Goal: Book appointment/travel/reservation

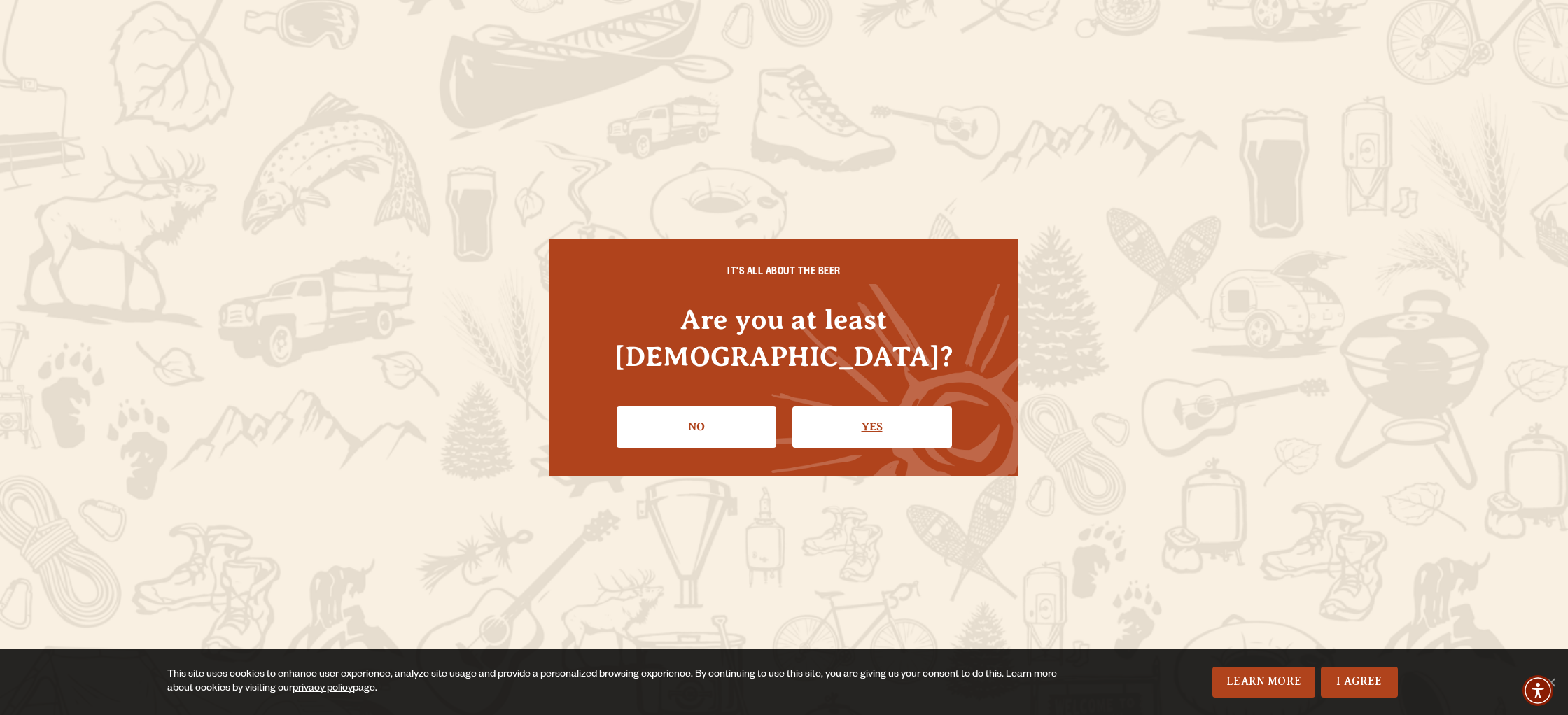
click at [848, 418] on link "Yes" at bounding box center [872, 427] width 160 height 41
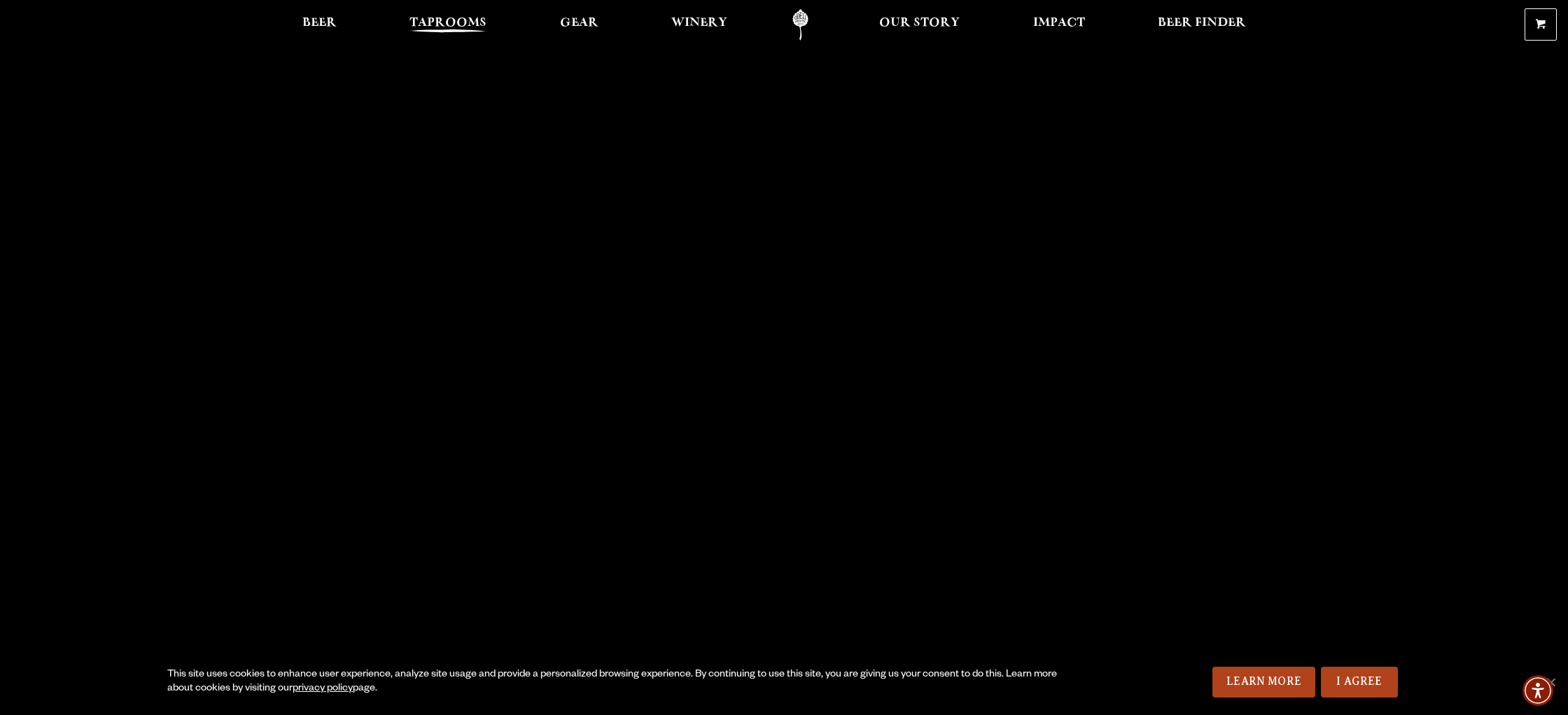
click at [416, 25] on span "Taprooms" at bounding box center [448, 23] width 77 height 11
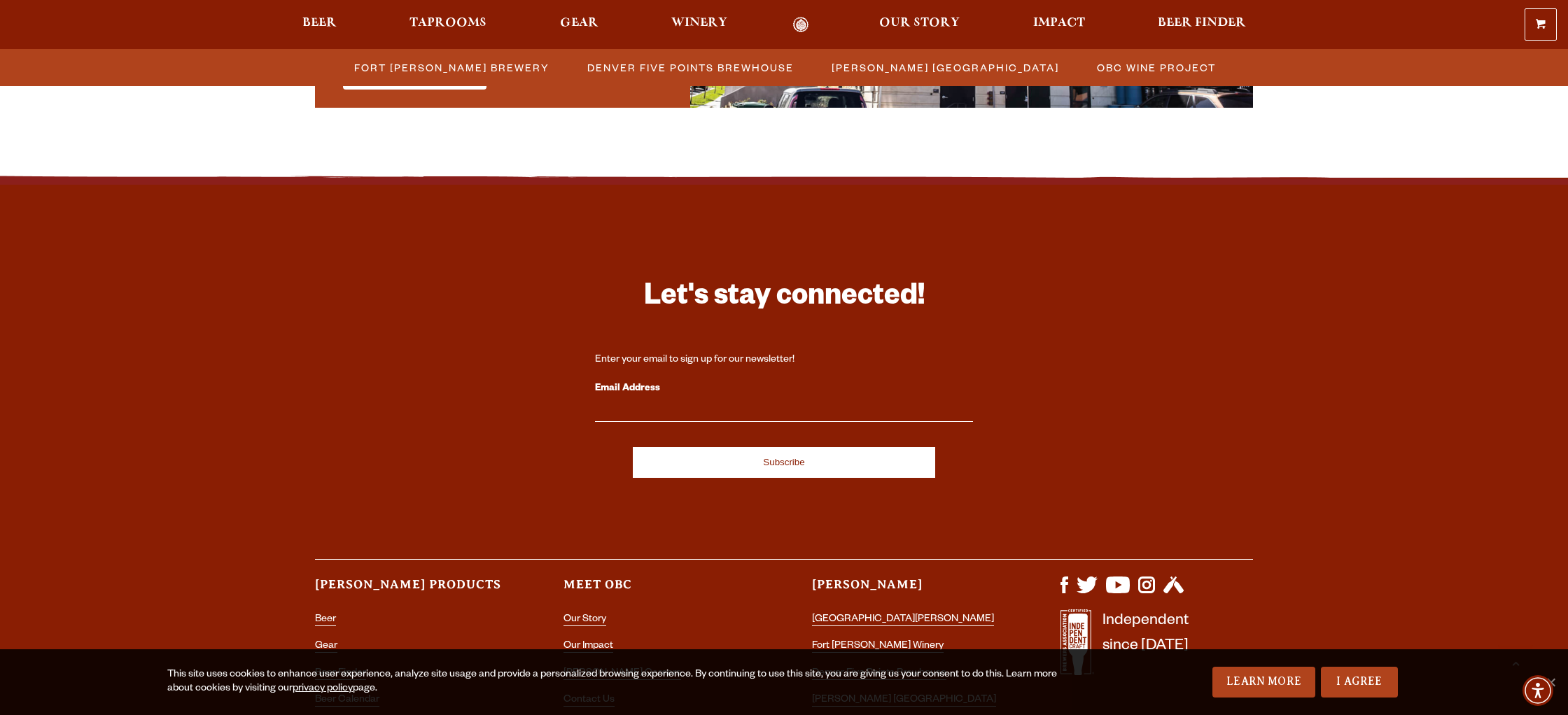
scroll to position [1456, 0]
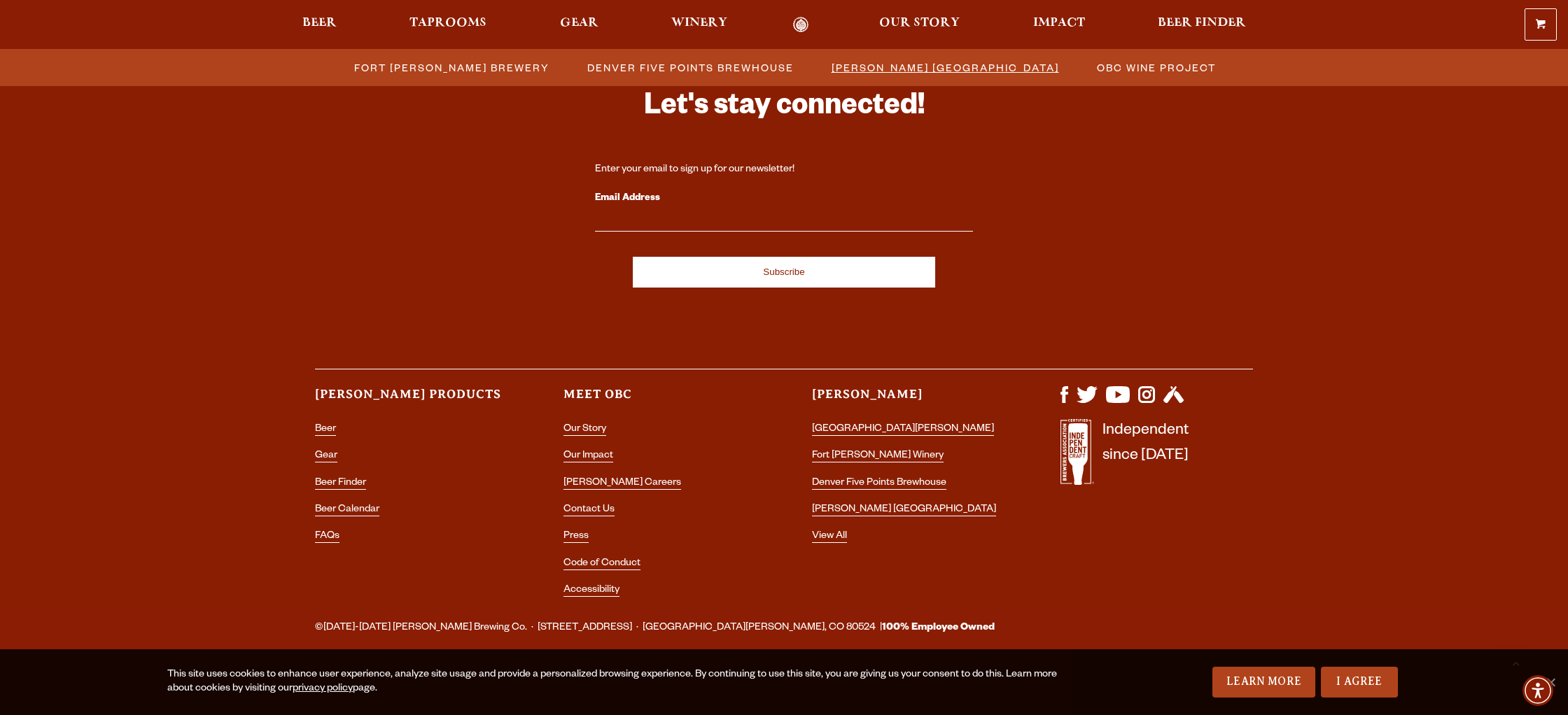
click at [916, 63] on span "[PERSON_NAME] [GEOGRAPHIC_DATA]" at bounding box center [945, 68] width 227 height 20
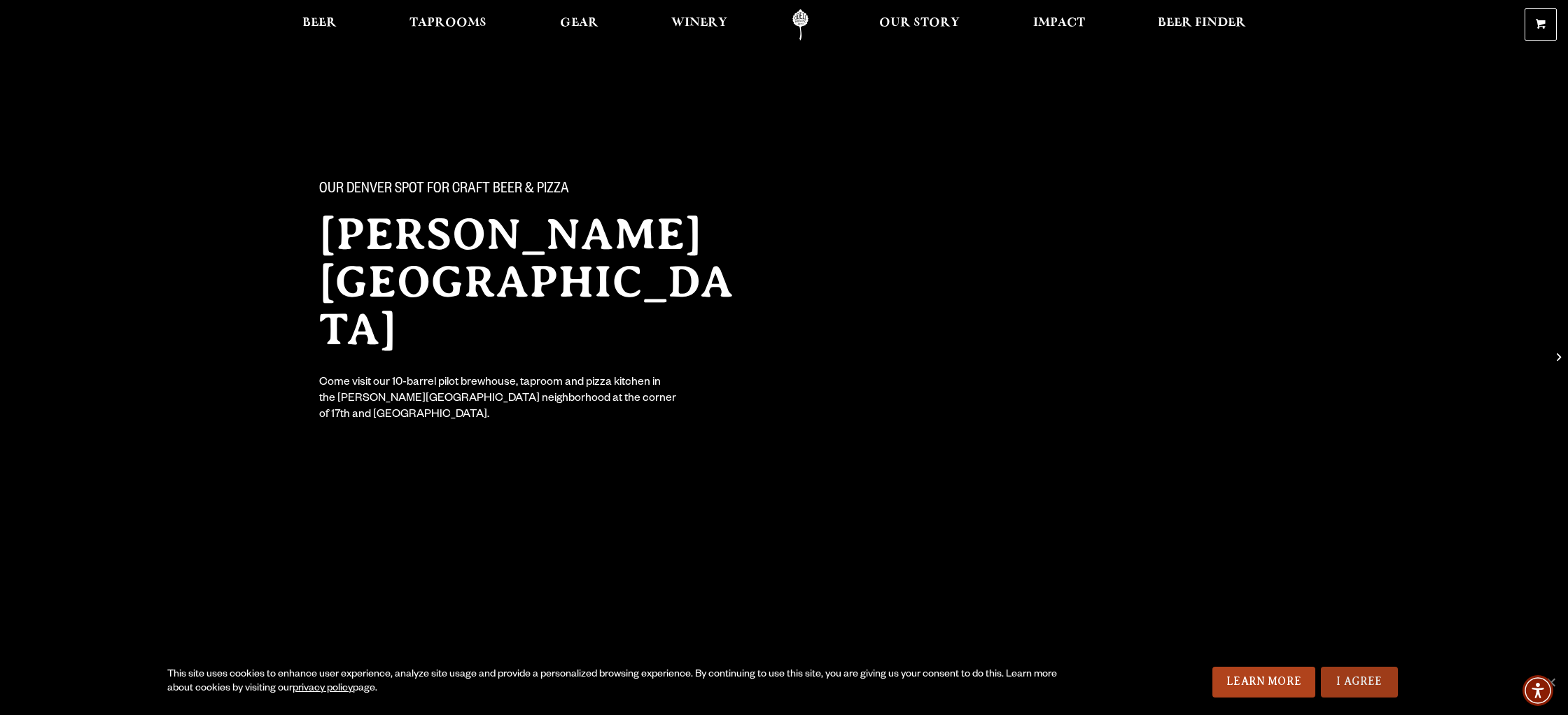
click at [1349, 677] on link "I Agree" at bounding box center [1360, 682] width 77 height 31
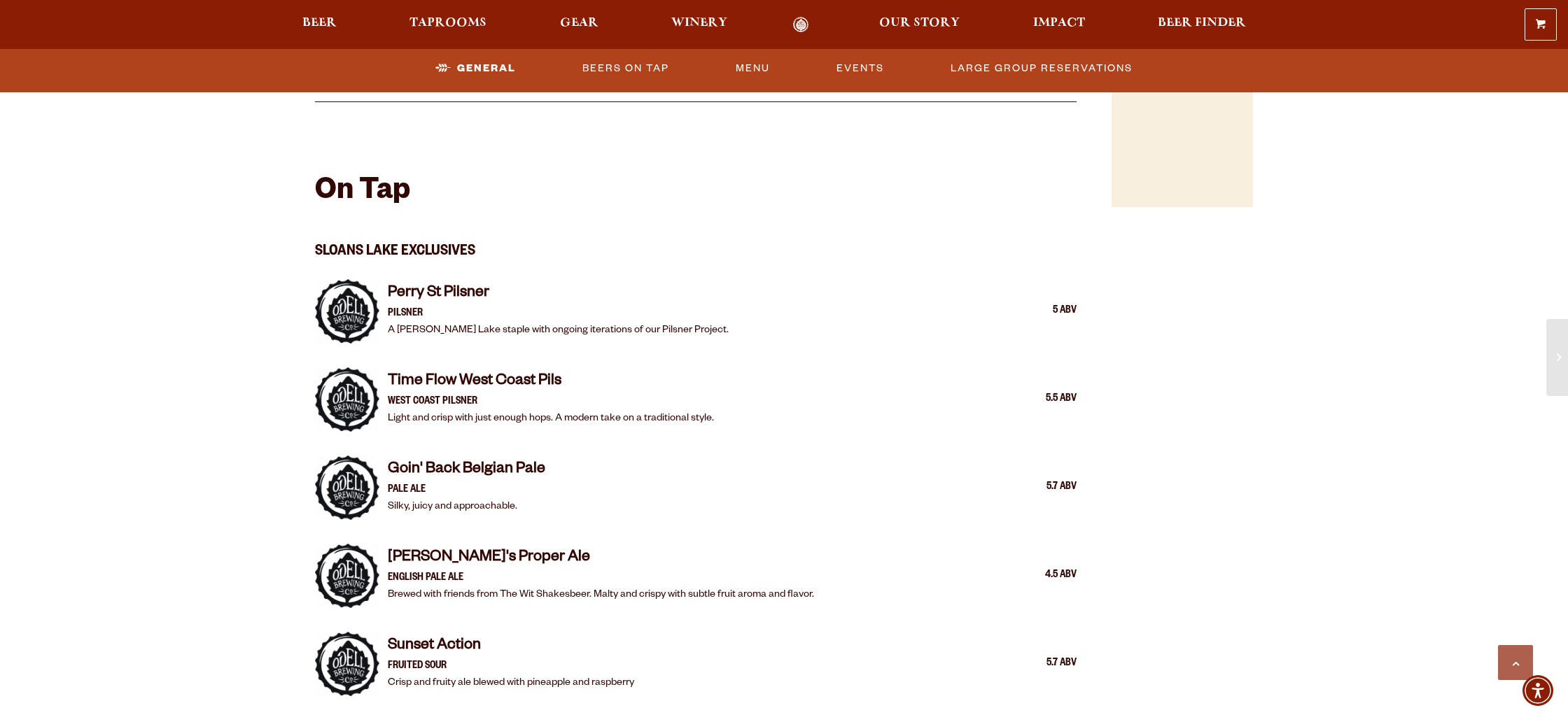
scroll to position [1411, 0]
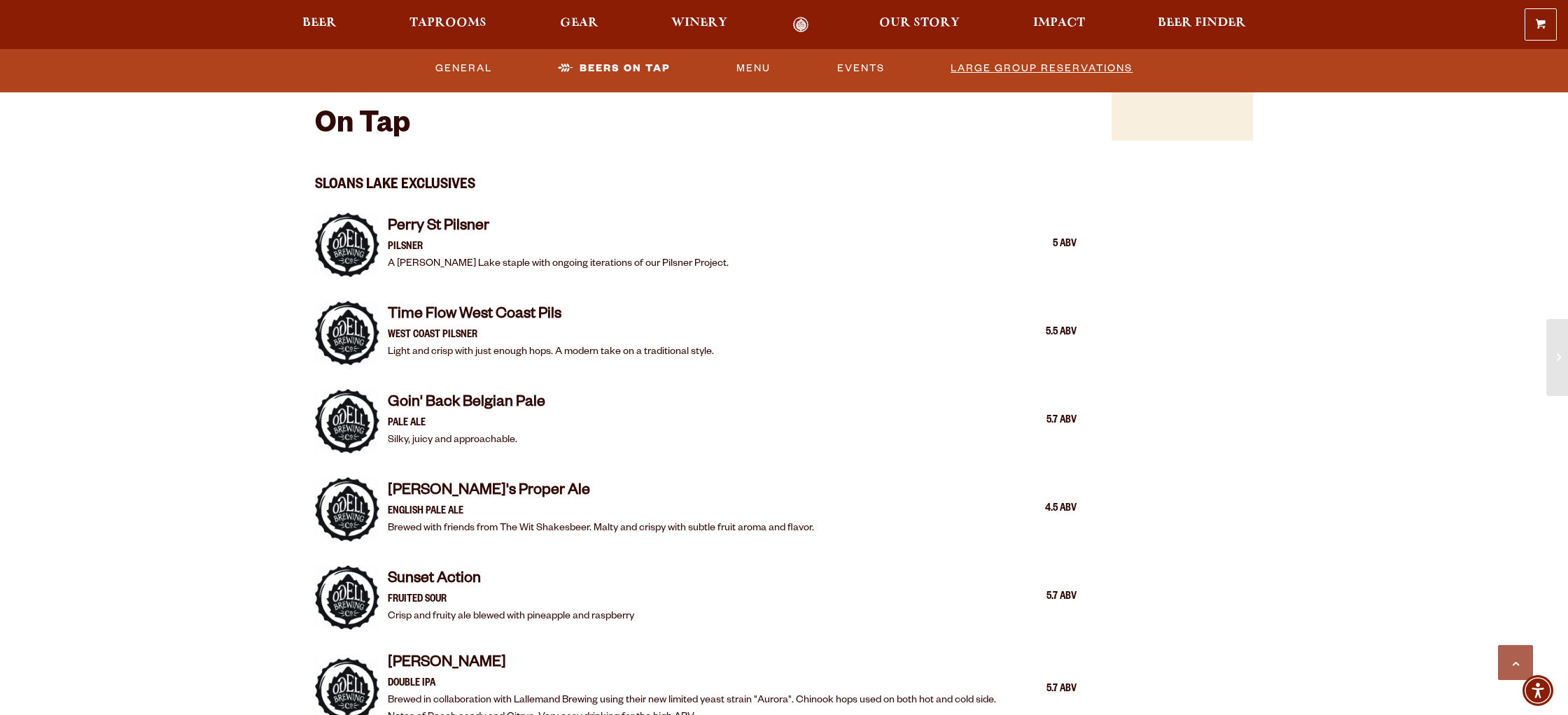
click at [1011, 74] on link "Large Group Reservations" at bounding box center [1041, 68] width 193 height 33
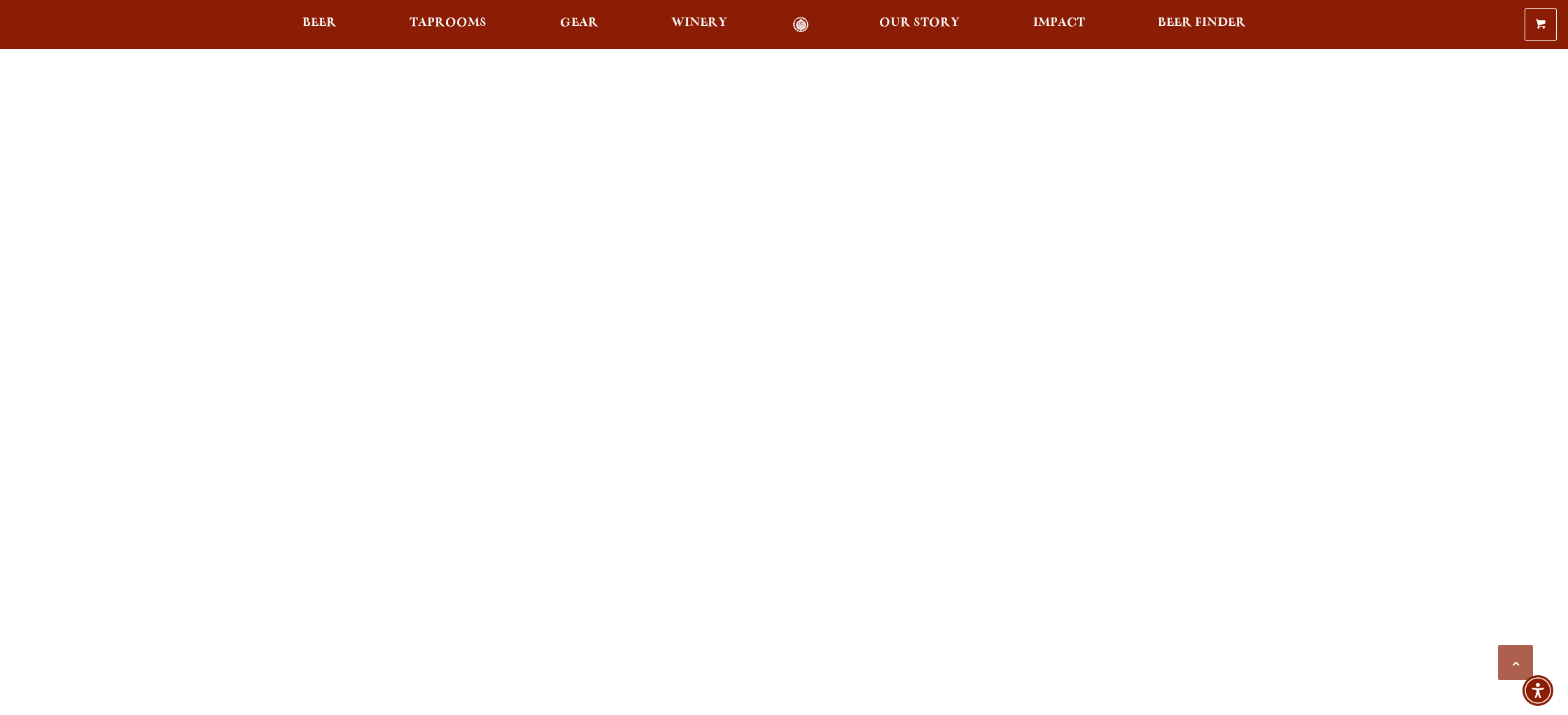
scroll to position [1198, 0]
click at [283, 477] on div "Previous Next 1 2 3 Loading… We are able to accommodate groups of 20-50 people …" at bounding box center [784, 569] width 1008 height 2468
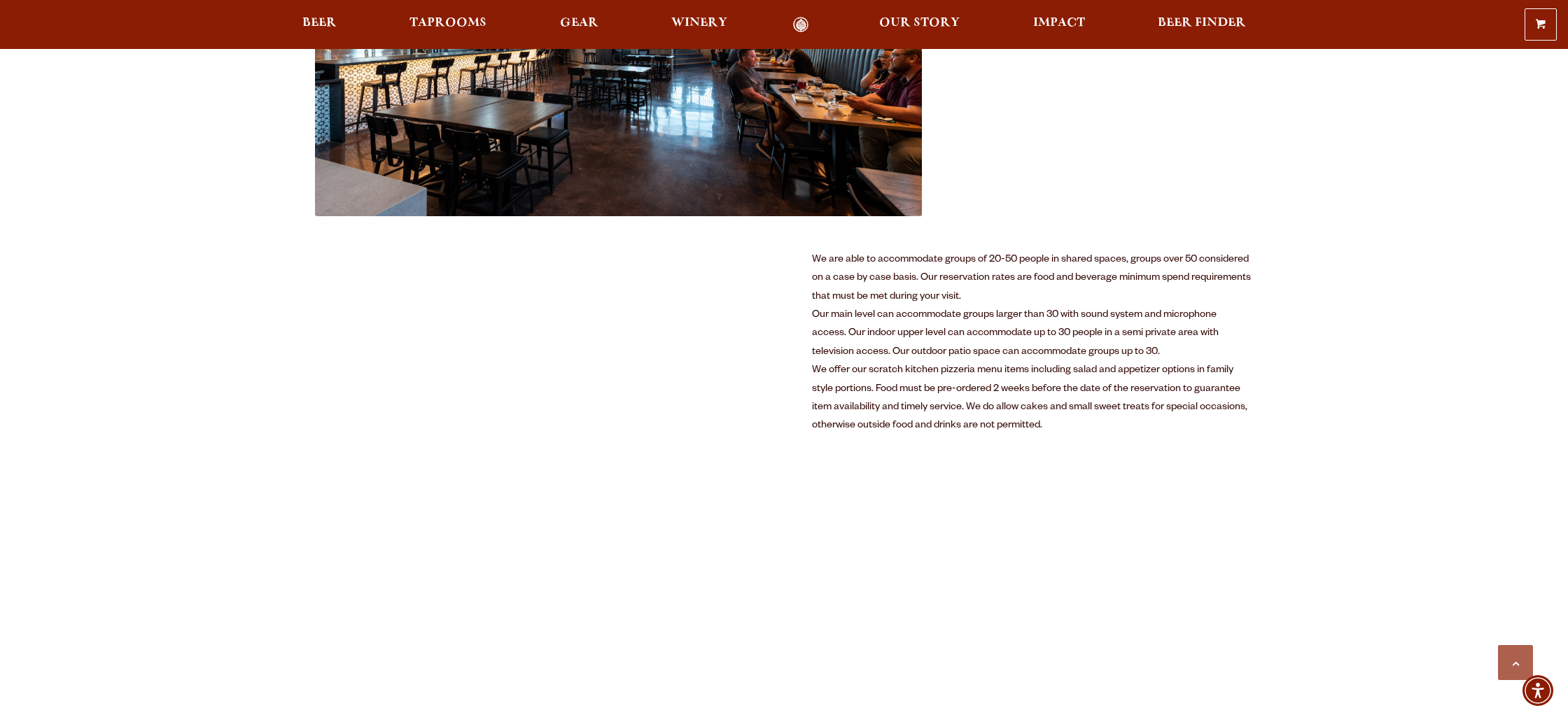
scroll to position [568, 0]
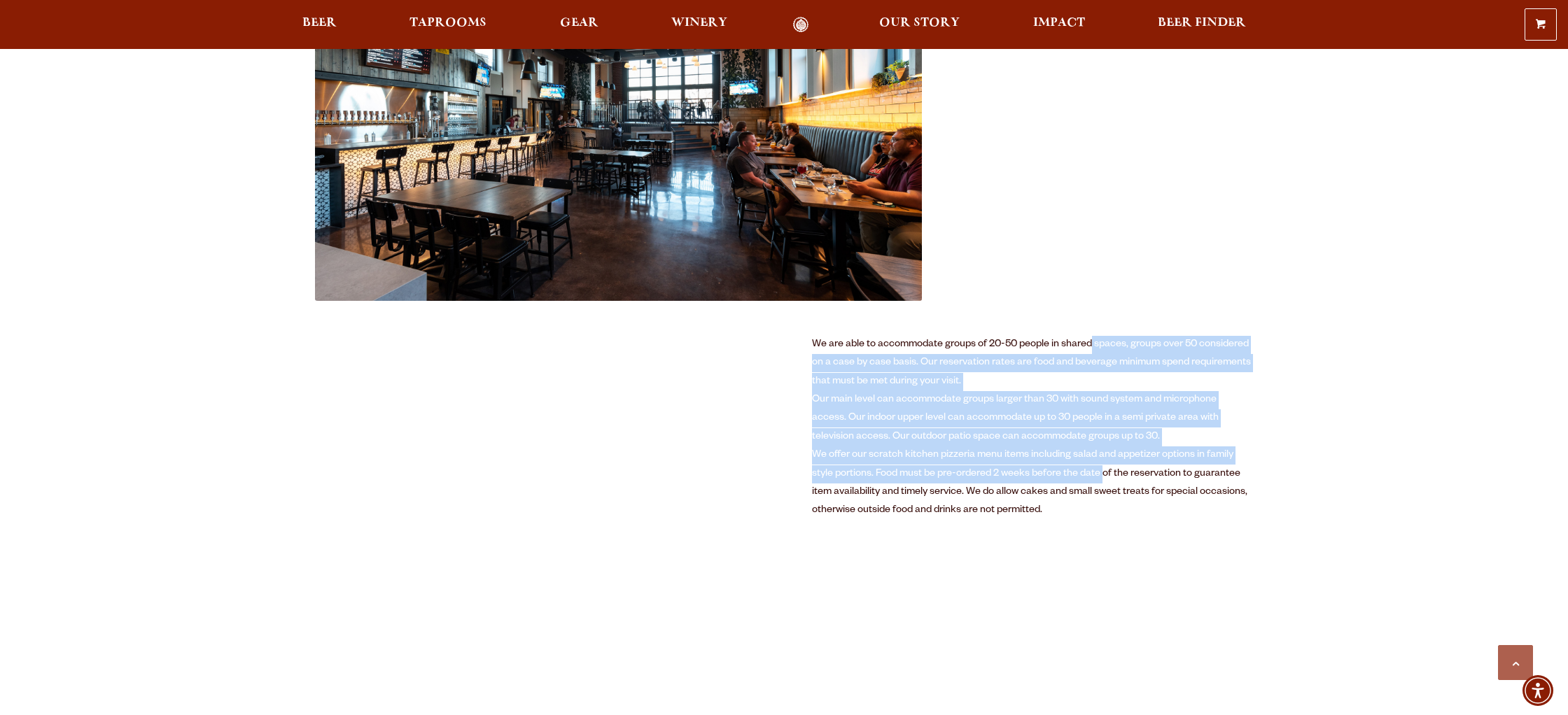
drag, startPoint x: 1091, startPoint y: 347, endPoint x: 1102, endPoint y: 480, distance: 133.5
click at [1102, 480] on div "We are able to accommodate groups of 20-50 people in shared spaces, groups over…" at bounding box center [1033, 428] width 441 height 185
click at [1102, 480] on div "We offer our scratch kitchen pizzeria menu items including salad and appetizer …" at bounding box center [1033, 483] width 441 height 74
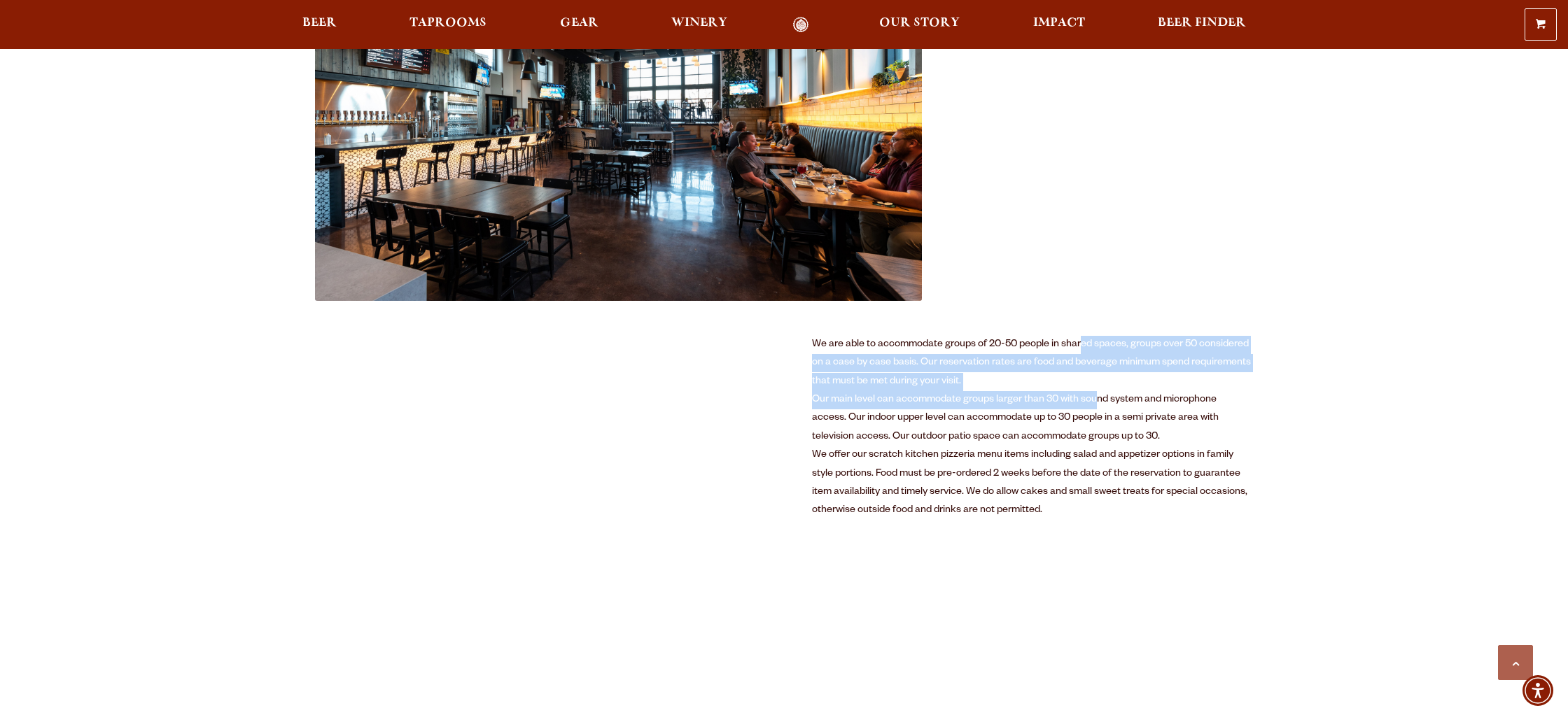
drag, startPoint x: 1081, startPoint y: 339, endPoint x: 1093, endPoint y: 408, distance: 70.0
click at [1093, 408] on div "We are able to accommodate groups of 20-50 people in shared spaces, groups over…" at bounding box center [1033, 428] width 441 height 185
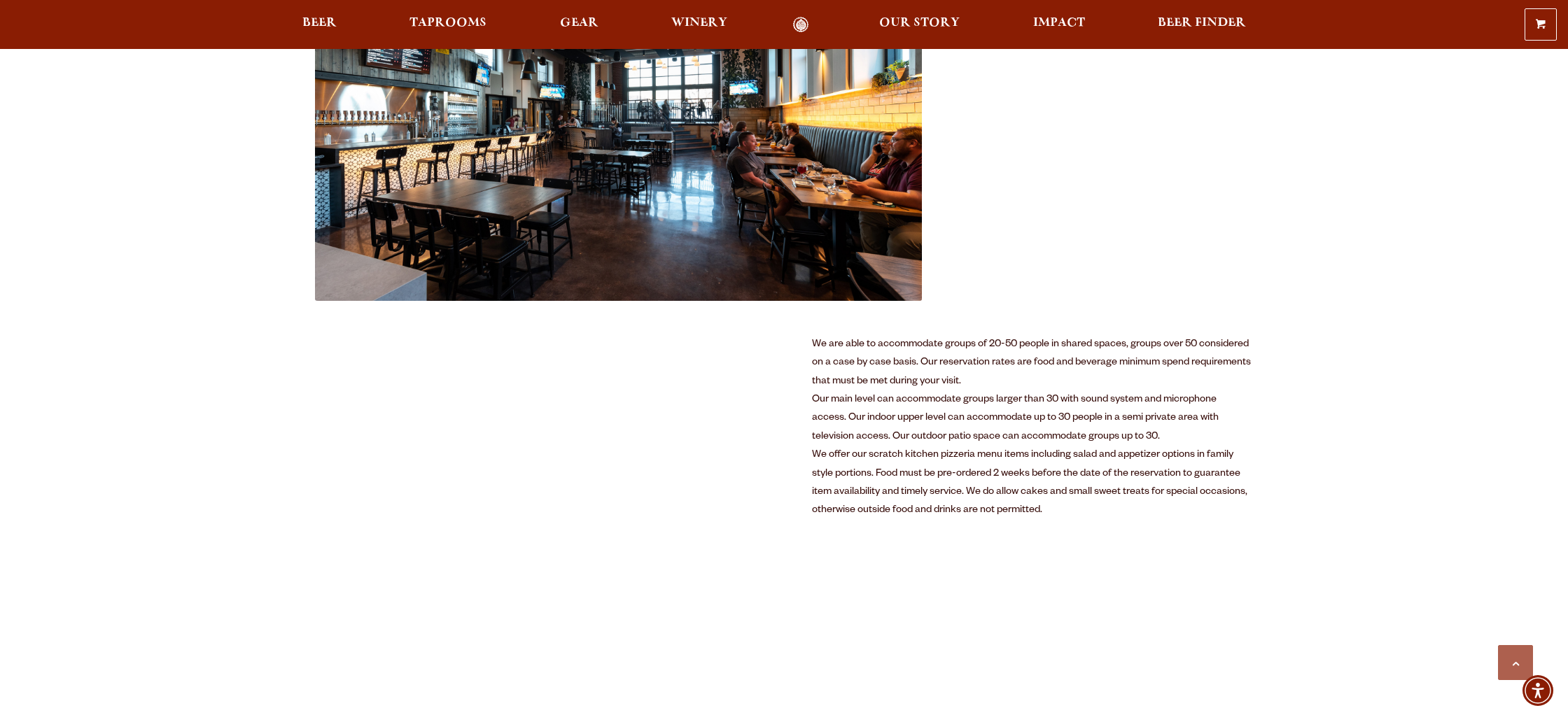
click at [1093, 408] on div "Our main level can accommodate groups larger than 30 with sound system and micr…" at bounding box center [1033, 418] width 441 height 55
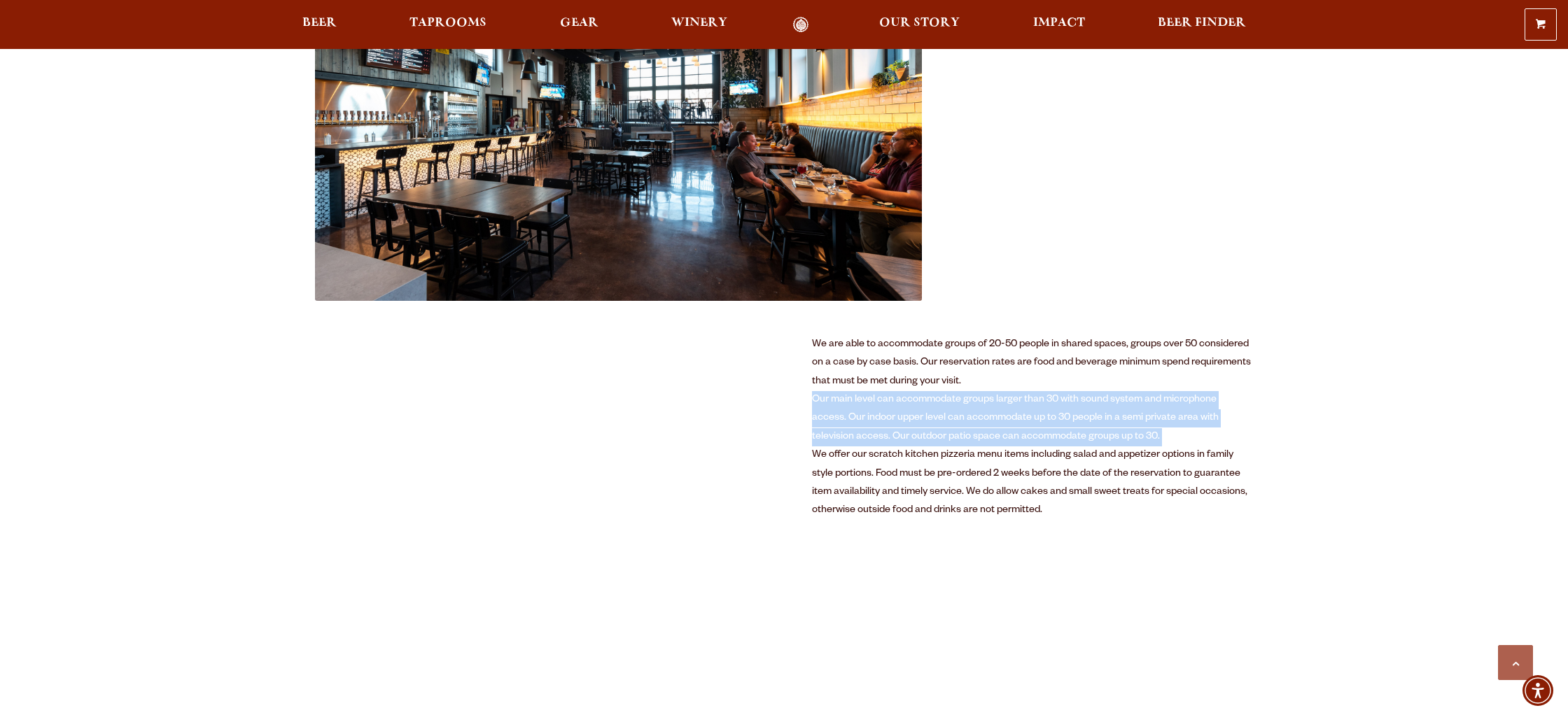
click at [1093, 408] on div "Our main level can accommodate groups larger than 30 with sound system and micr…" at bounding box center [1033, 418] width 441 height 55
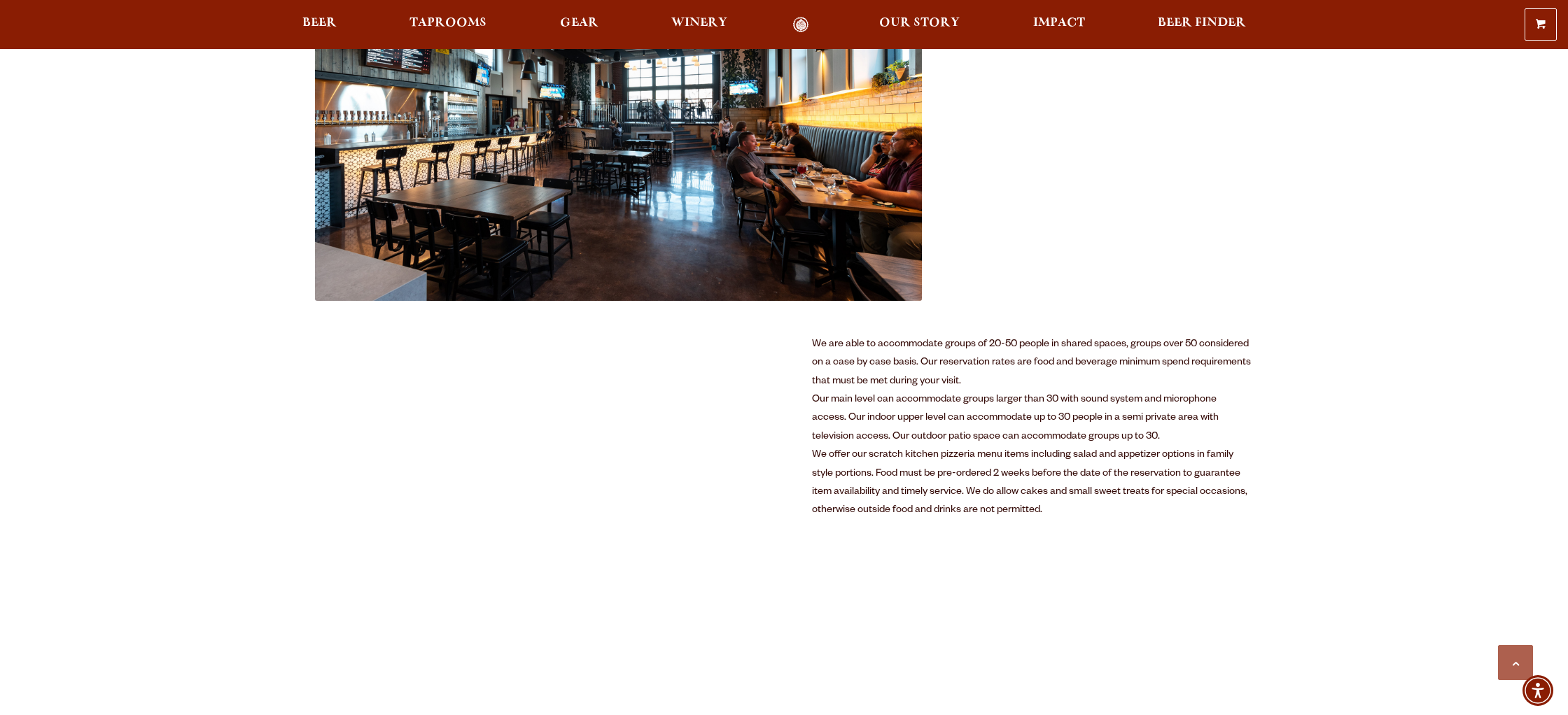
click at [1132, 361] on div "We are able to accommodate groups of 20-50 people in shared spaces, groups over…" at bounding box center [1033, 363] width 441 height 55
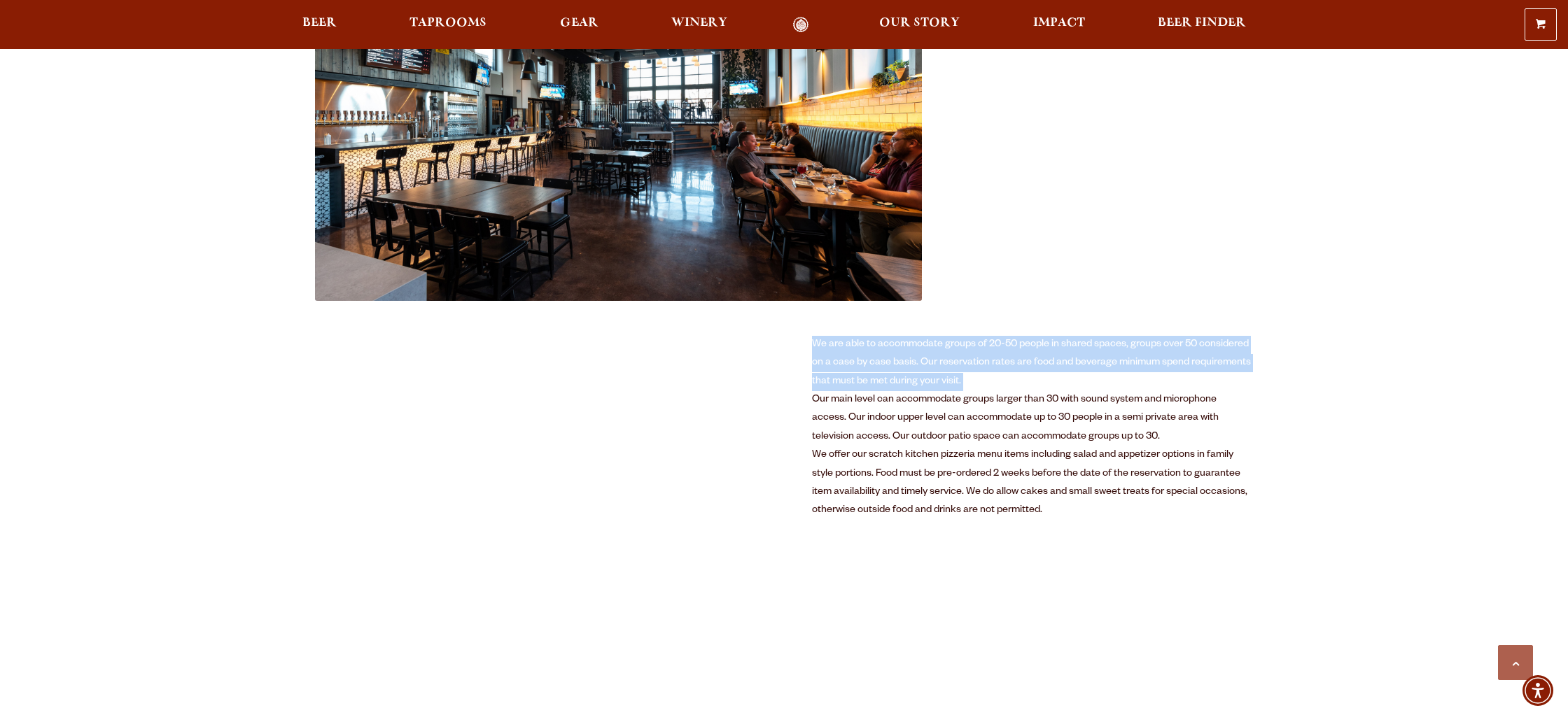
click at [1132, 361] on div "We are able to accommodate groups of 20-50 people in shared spaces, groups over…" at bounding box center [1033, 363] width 441 height 55
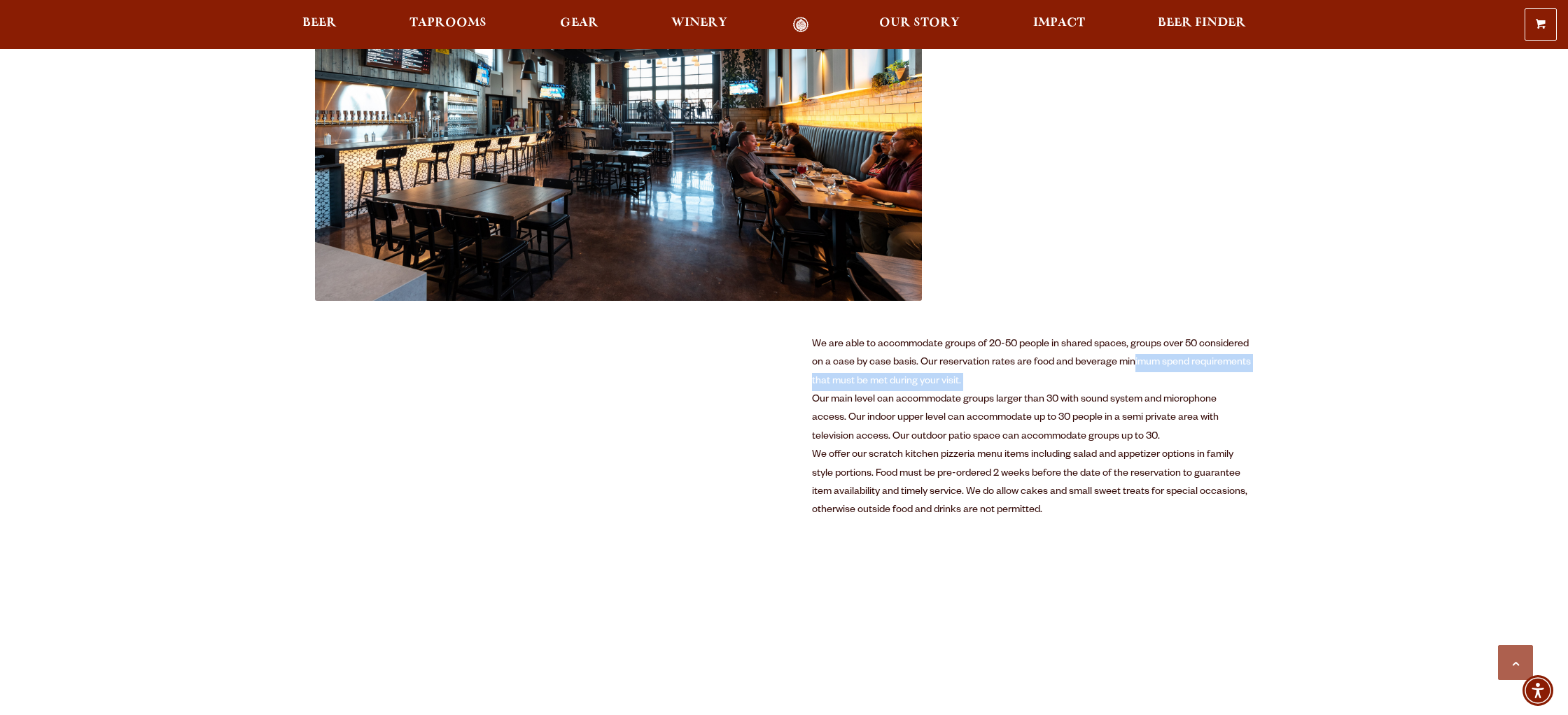
click at [1132, 361] on div "We are able to accommodate groups of 20-50 people in shared spaces, groups over…" at bounding box center [1033, 363] width 441 height 55
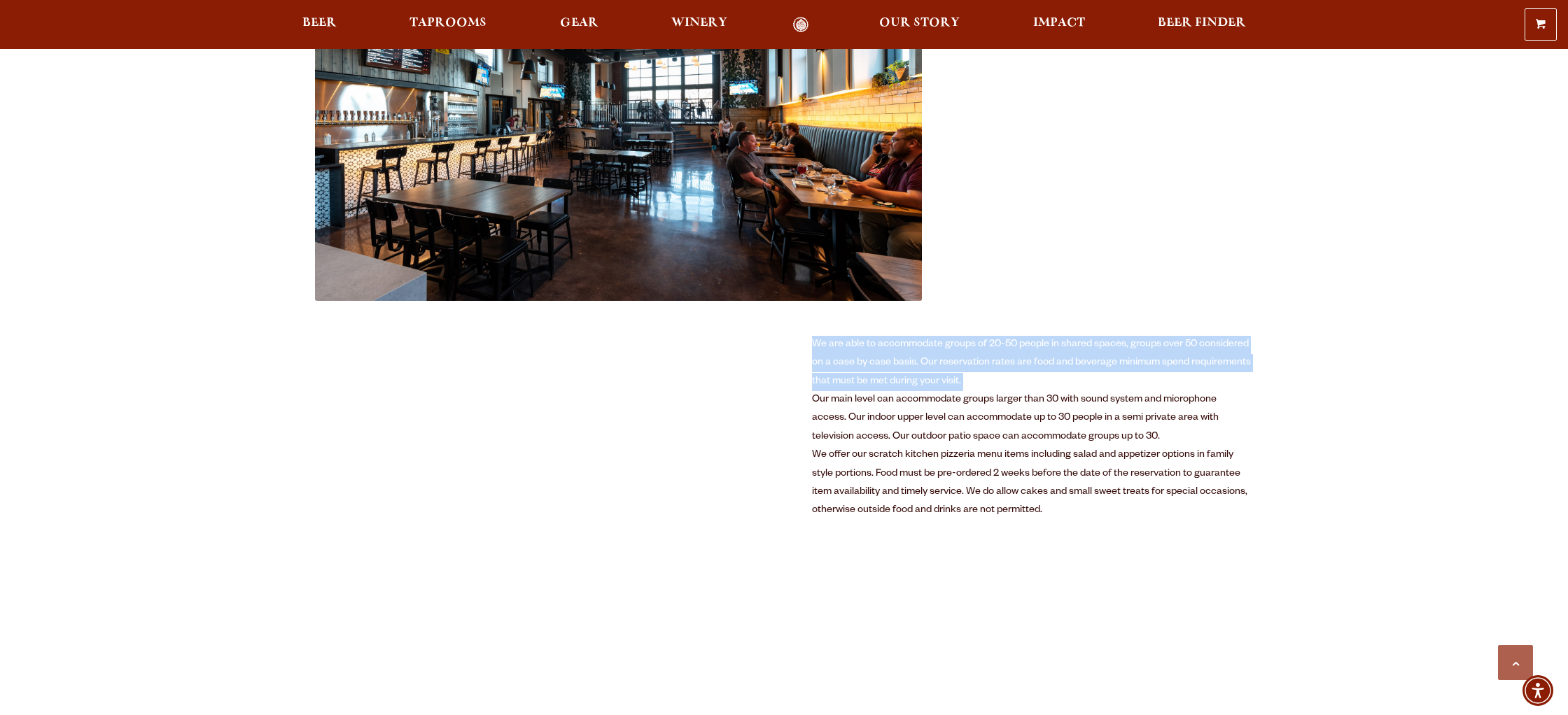
click at [1133, 361] on div "We are able to accommodate groups of 20-50 people in shared spaces, groups over…" at bounding box center [1033, 363] width 441 height 55
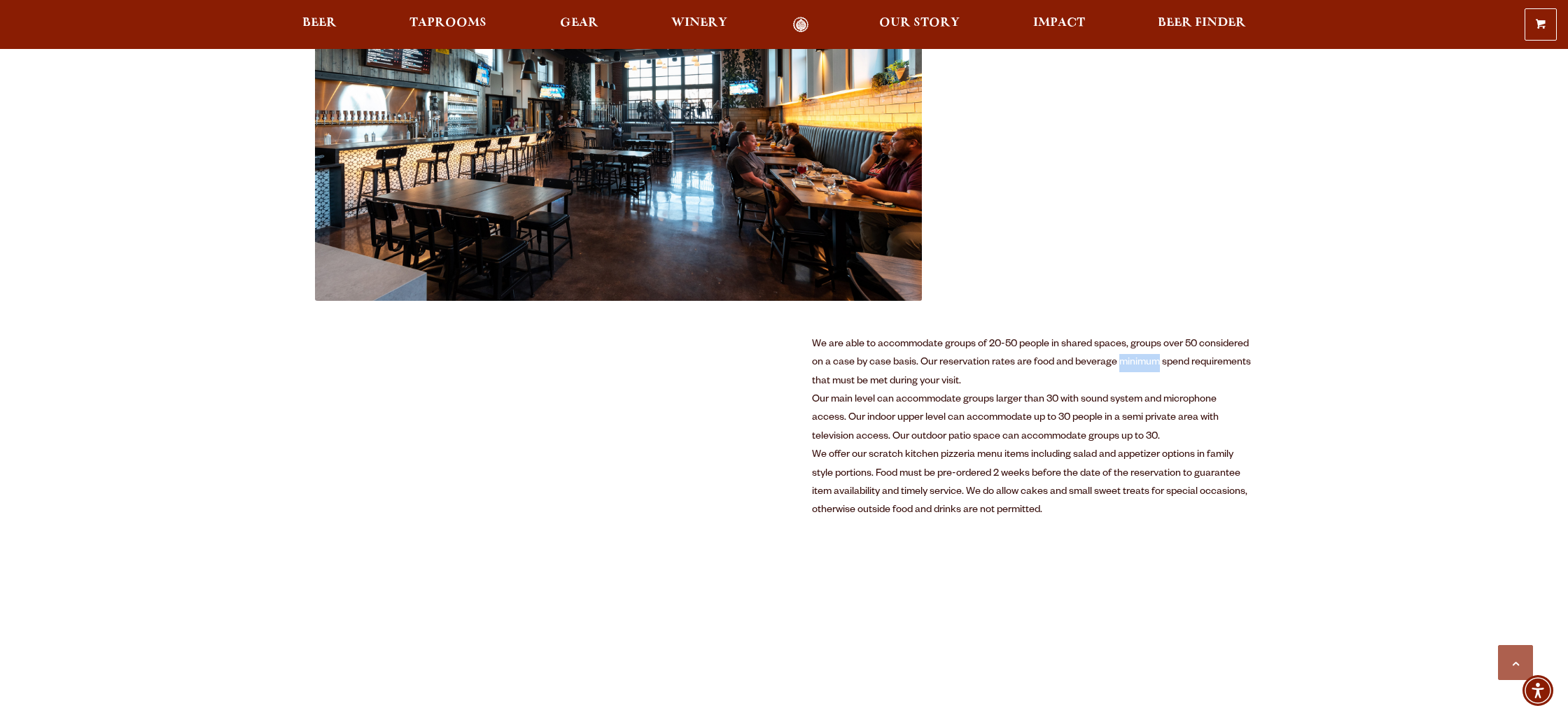
click at [1133, 361] on div "We are able to accommodate groups of 20-50 people in shared spaces, groups over…" at bounding box center [1033, 363] width 441 height 55
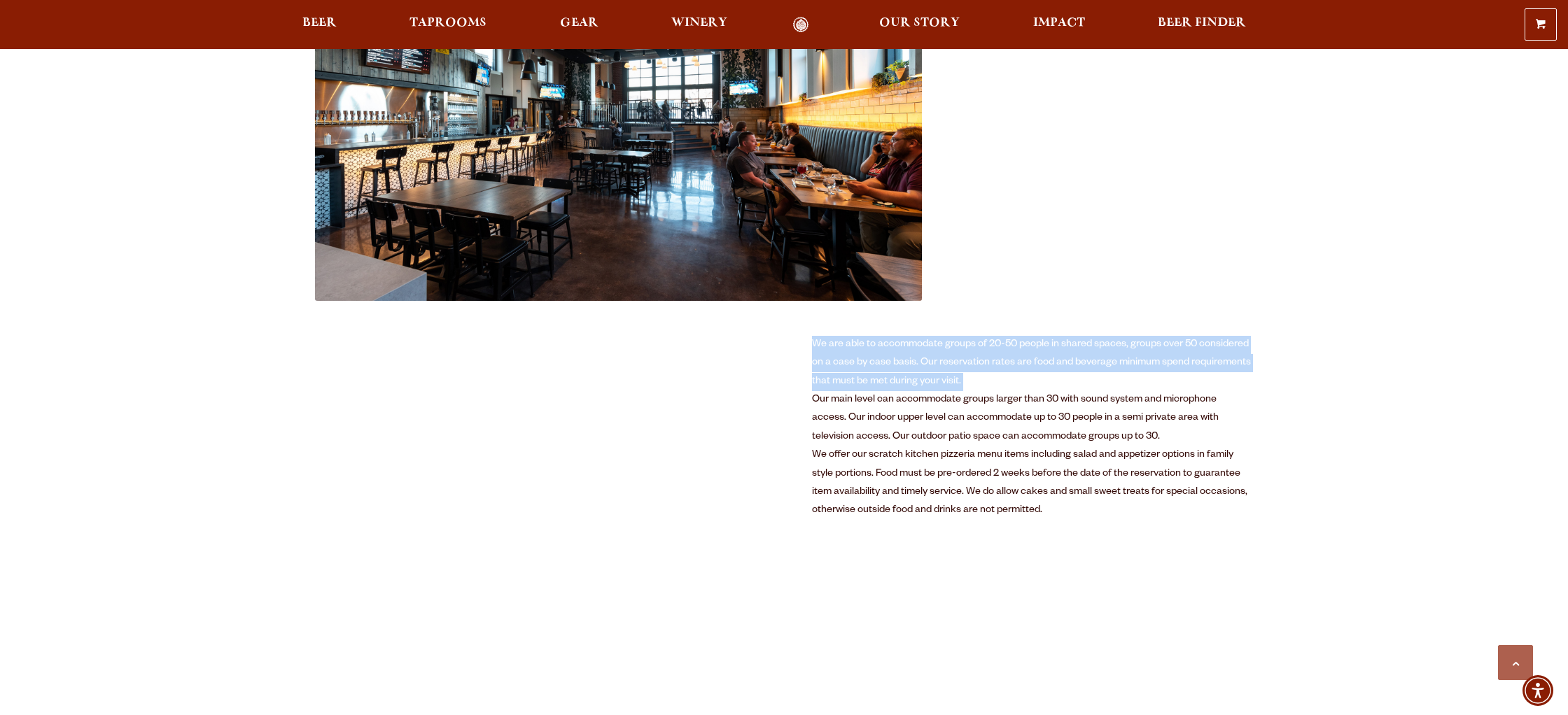
click at [1133, 361] on div "We are able to accommodate groups of 20-50 people in shared spaces, groups over…" at bounding box center [1033, 363] width 441 height 55
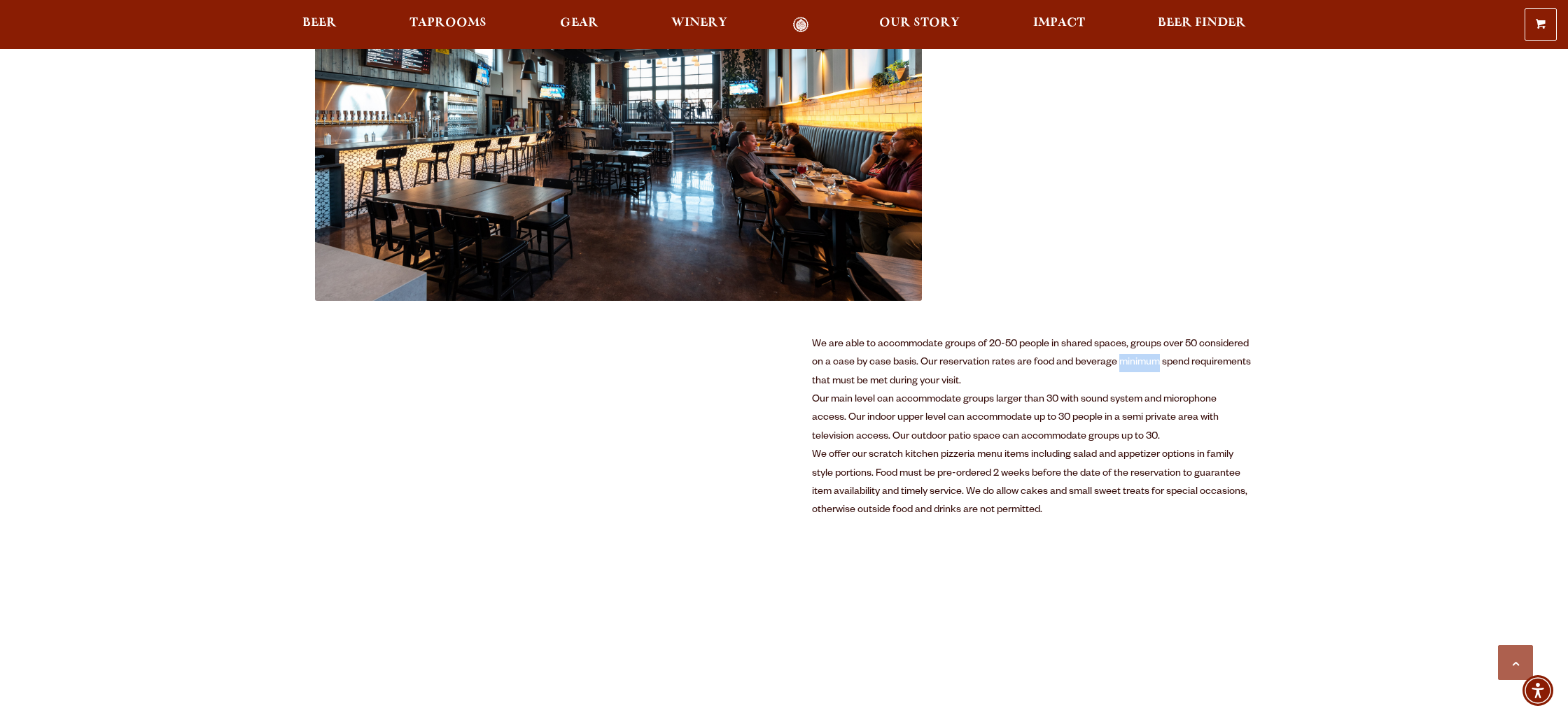
click at [1133, 361] on div "We are able to accommodate groups of 20-50 people in shared spaces, groups over…" at bounding box center [1033, 363] width 441 height 55
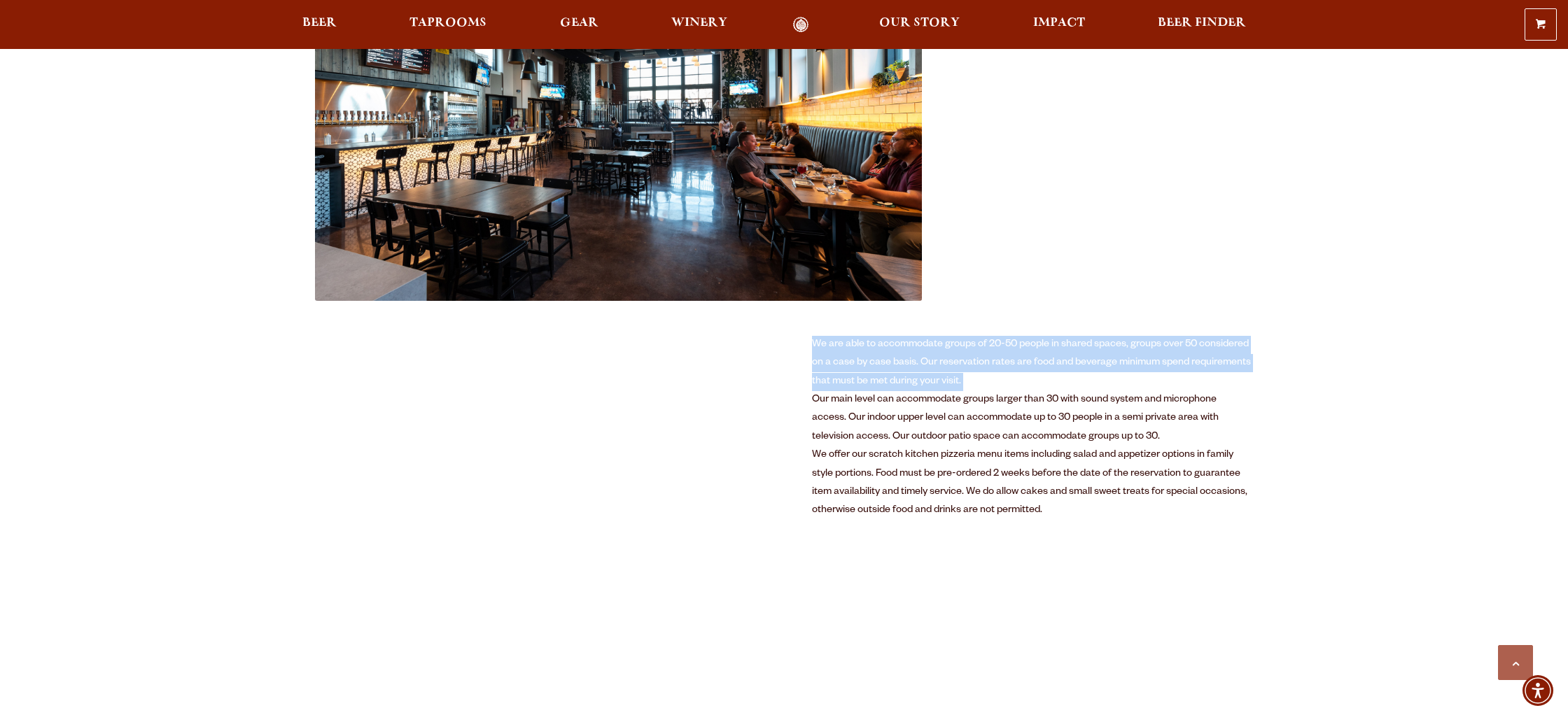
click at [1133, 361] on div "We are able to accommodate groups of 20-50 people in shared spaces, groups over…" at bounding box center [1033, 363] width 441 height 55
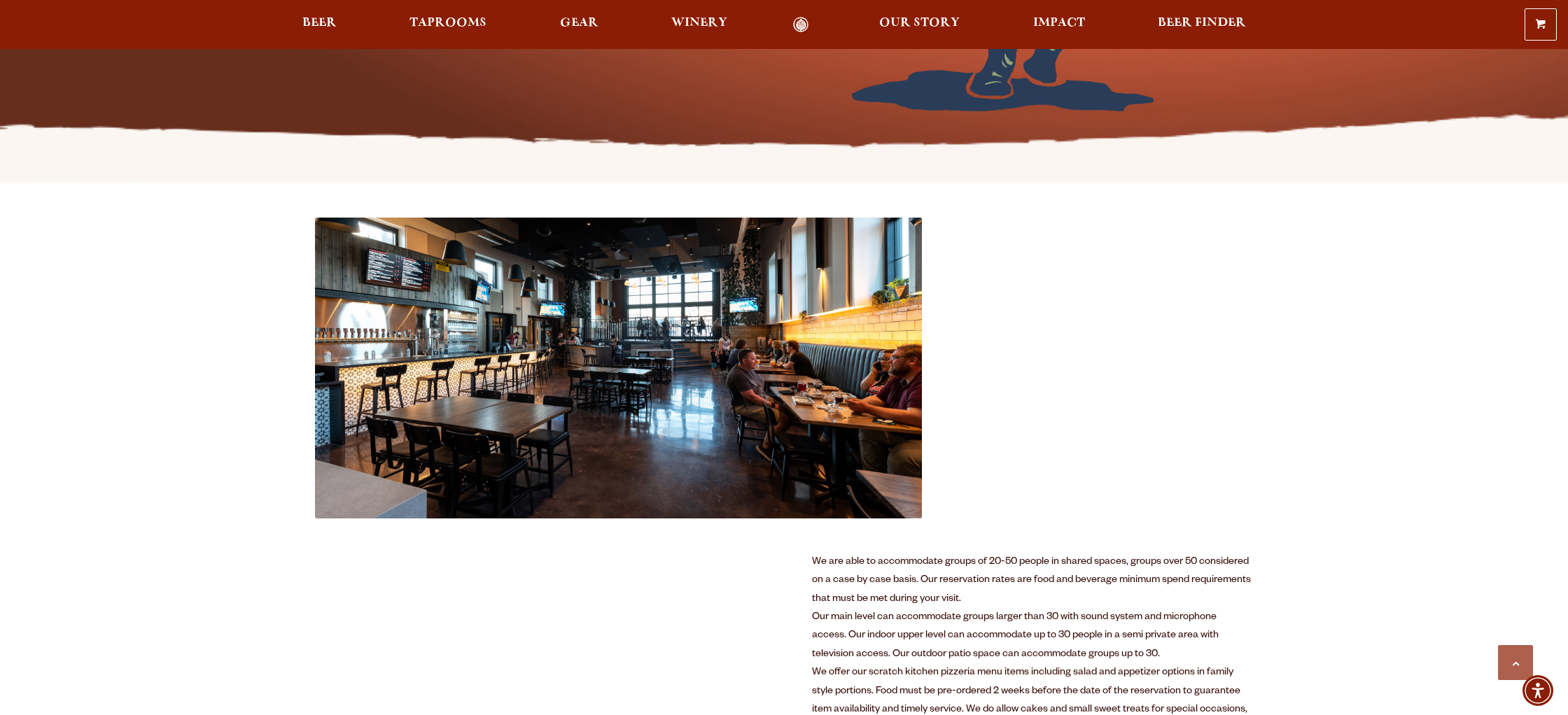
scroll to position [363, 0]
